Goal: Transaction & Acquisition: Obtain resource

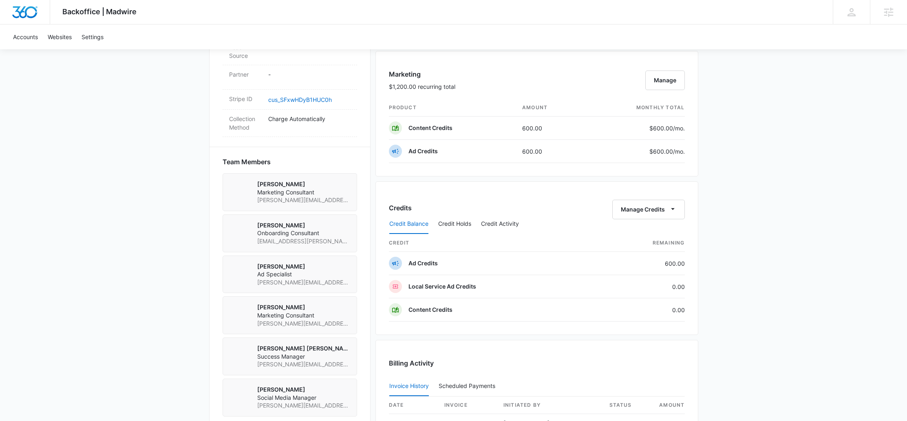
scroll to position [326, 0]
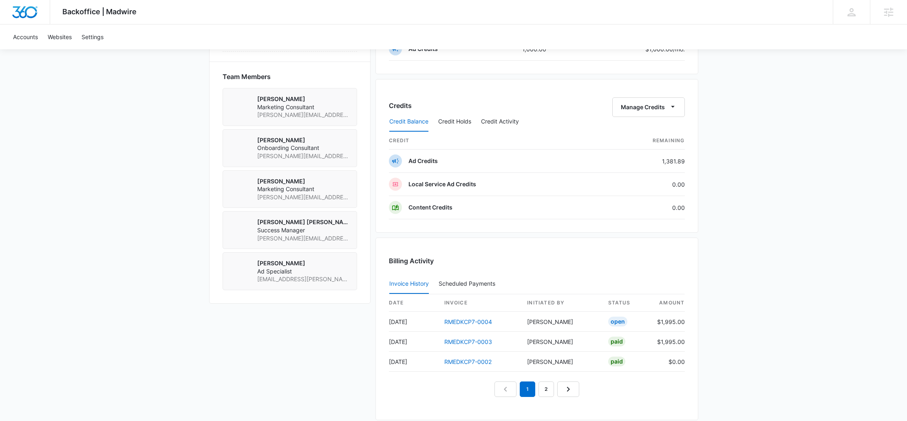
scroll to position [714, 0]
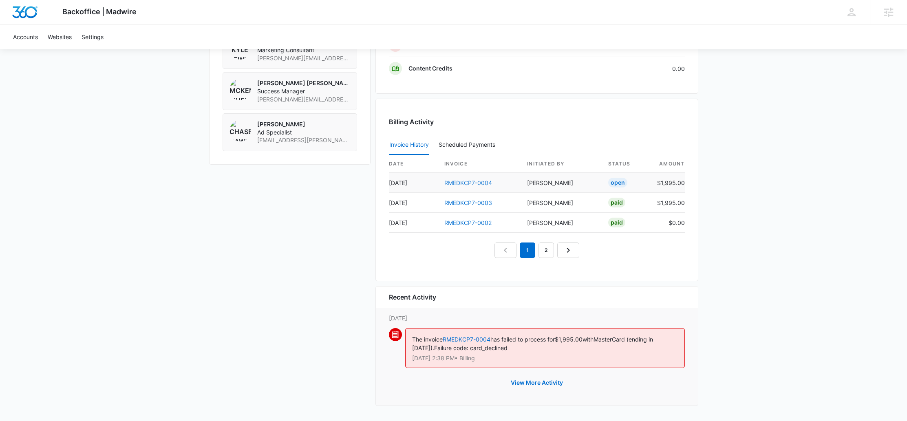
click at [474, 182] on link "RMEDKCP7-0004" at bounding box center [469, 182] width 48 height 7
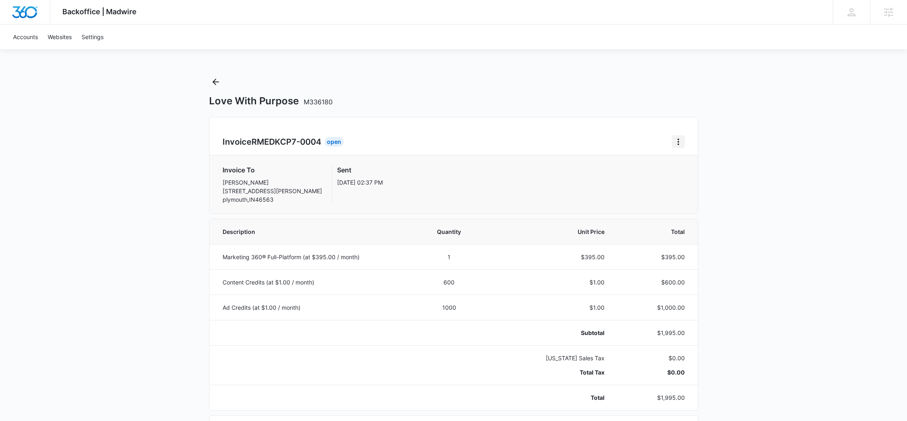
click at [675, 150] on div "Invoice RMEDKCP7-0004 Open Invoice To Ian Espich 119 w garro street plymouth , …" at bounding box center [453, 165] width 489 height 97
click at [679, 143] on icon "Home" at bounding box center [679, 142] width 10 height 10
click at [717, 168] on link "Download Invoice" at bounding box center [705, 164] width 47 height 7
